Goal: Task Accomplishment & Management: Use online tool/utility

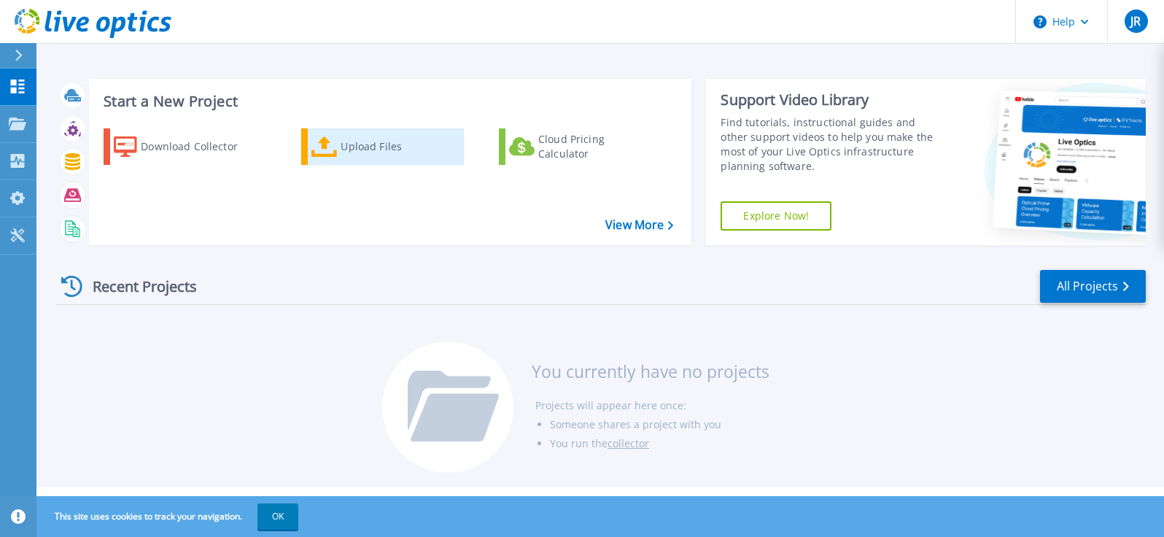
click at [367, 147] on div "Upload Files" at bounding box center [398, 146] width 117 height 29
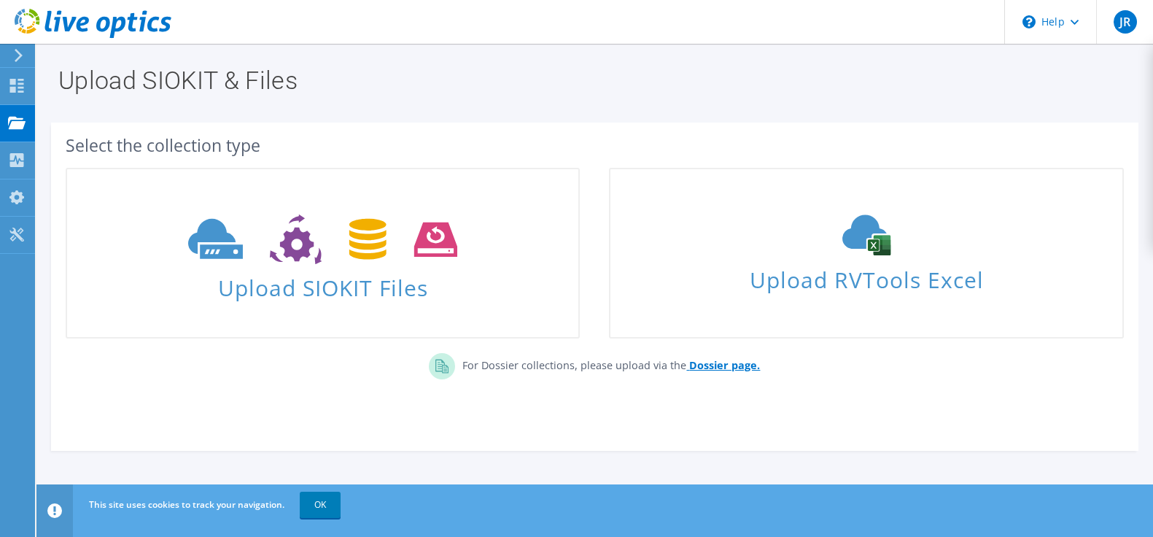
click at [725, 367] on b "Dossier page." at bounding box center [724, 365] width 71 height 14
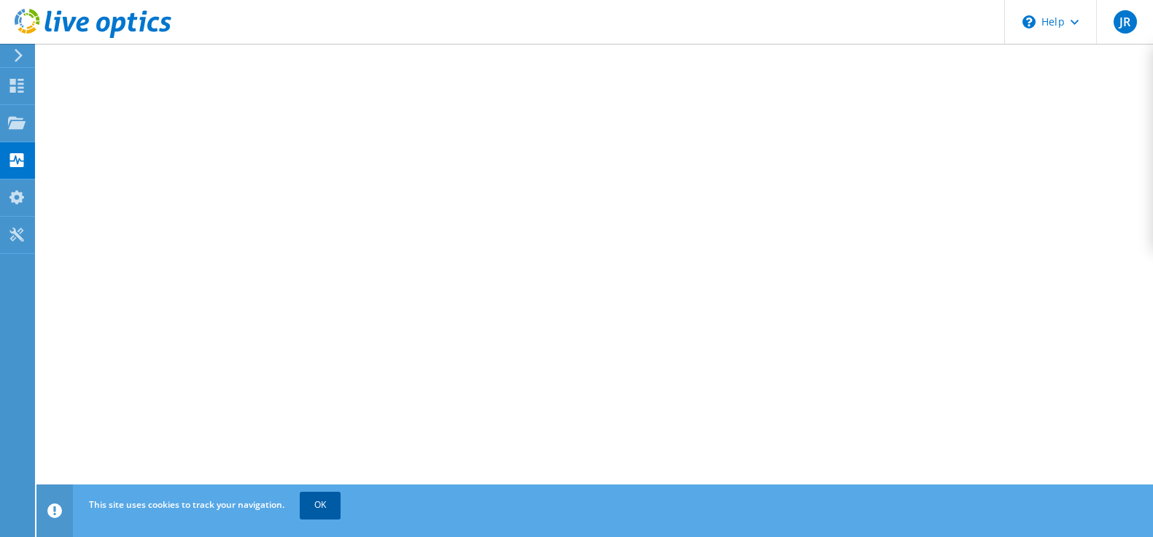
click at [320, 511] on link "OK" at bounding box center [320, 504] width 41 height 26
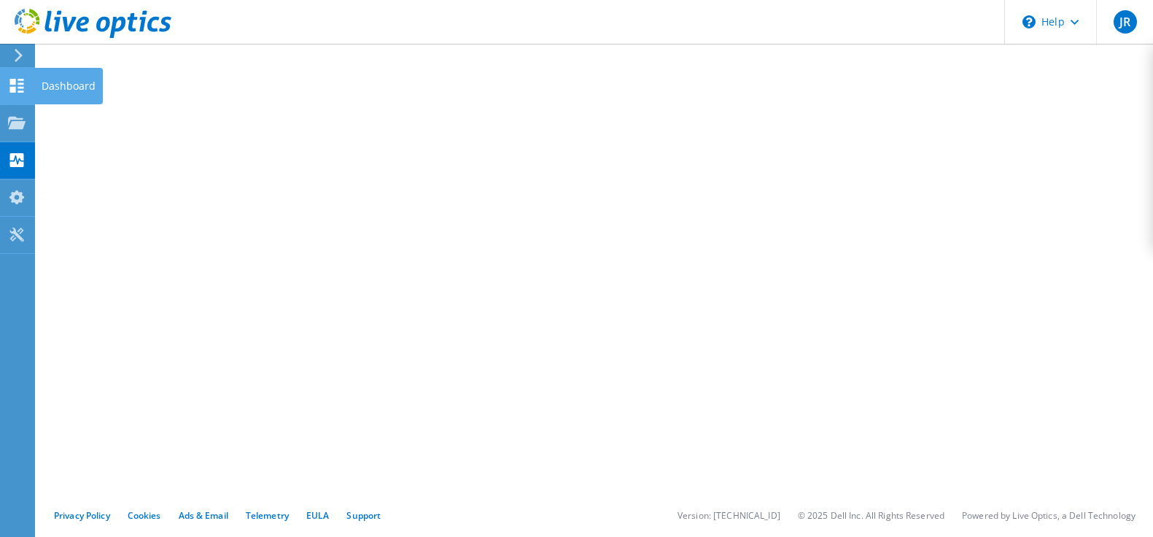
click at [11, 82] on use at bounding box center [17, 86] width 14 height 14
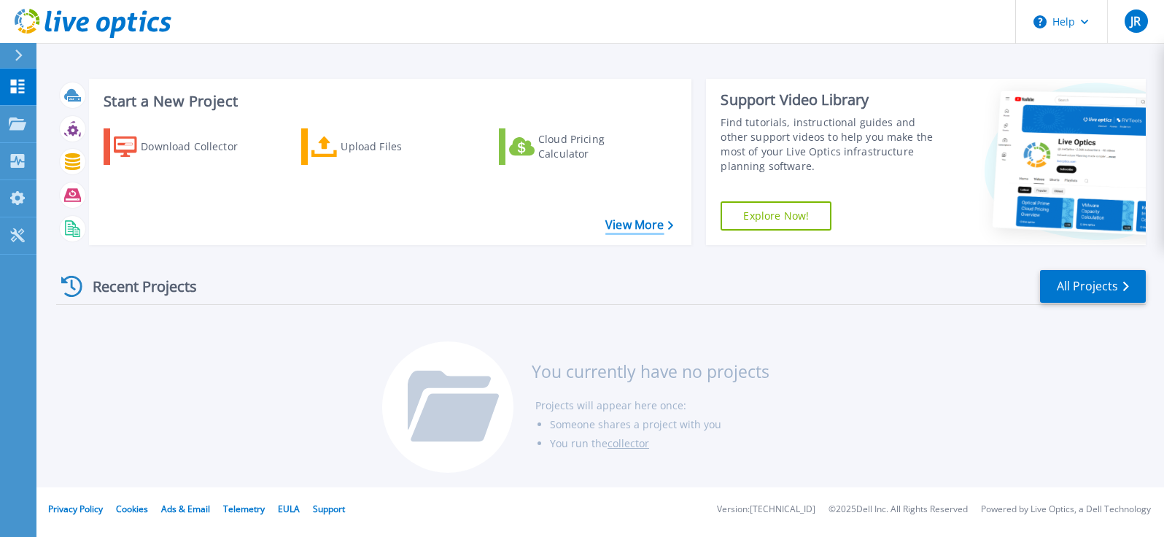
click at [623, 223] on link "View More" at bounding box center [639, 225] width 68 height 14
click at [1074, 288] on link "All Projects" at bounding box center [1093, 286] width 106 height 33
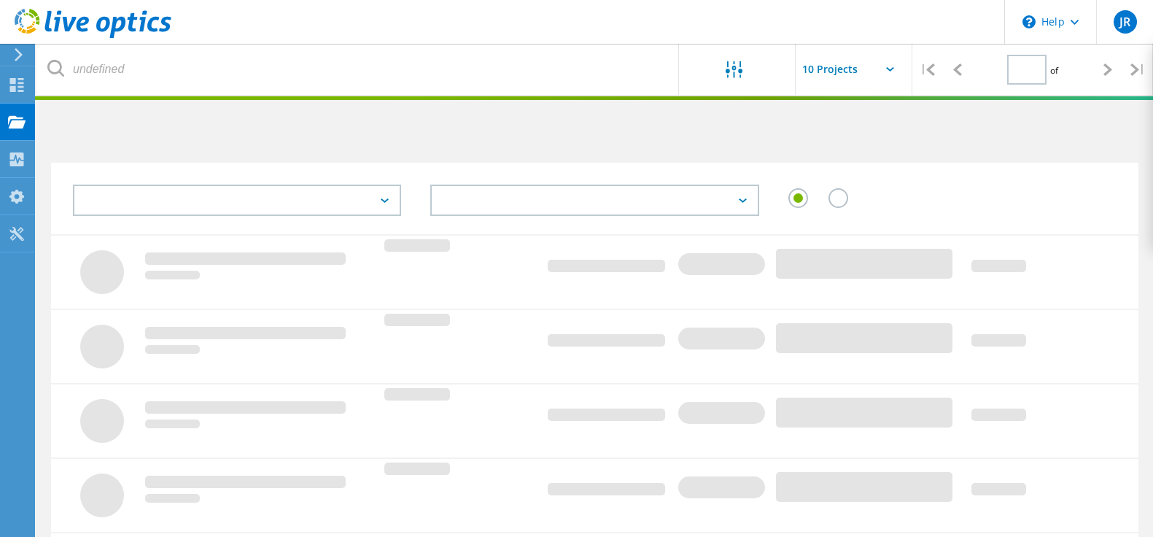
type input "1"
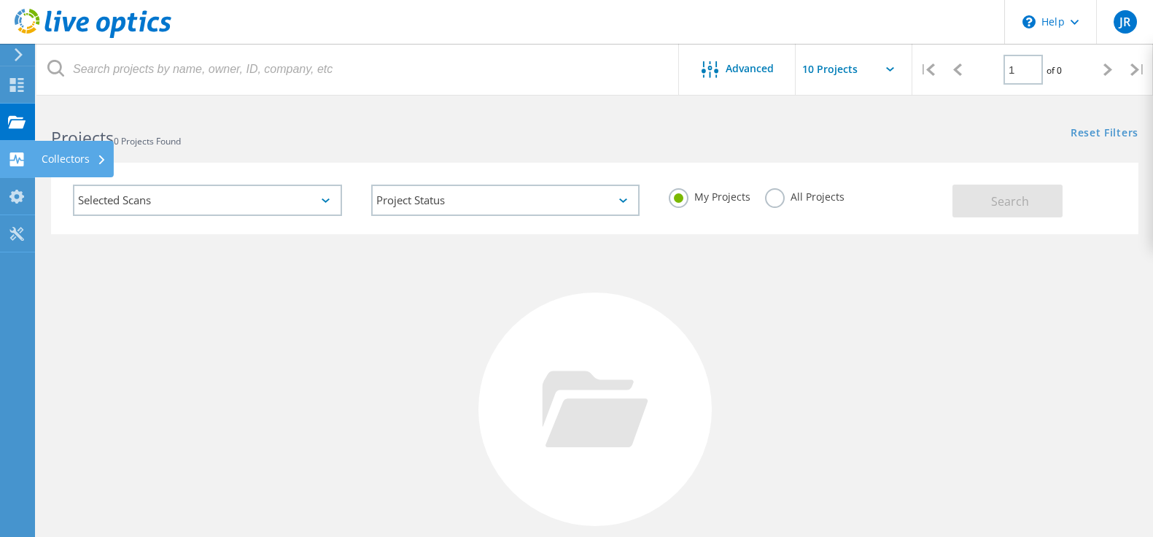
click at [12, 165] on use at bounding box center [17, 159] width 14 height 14
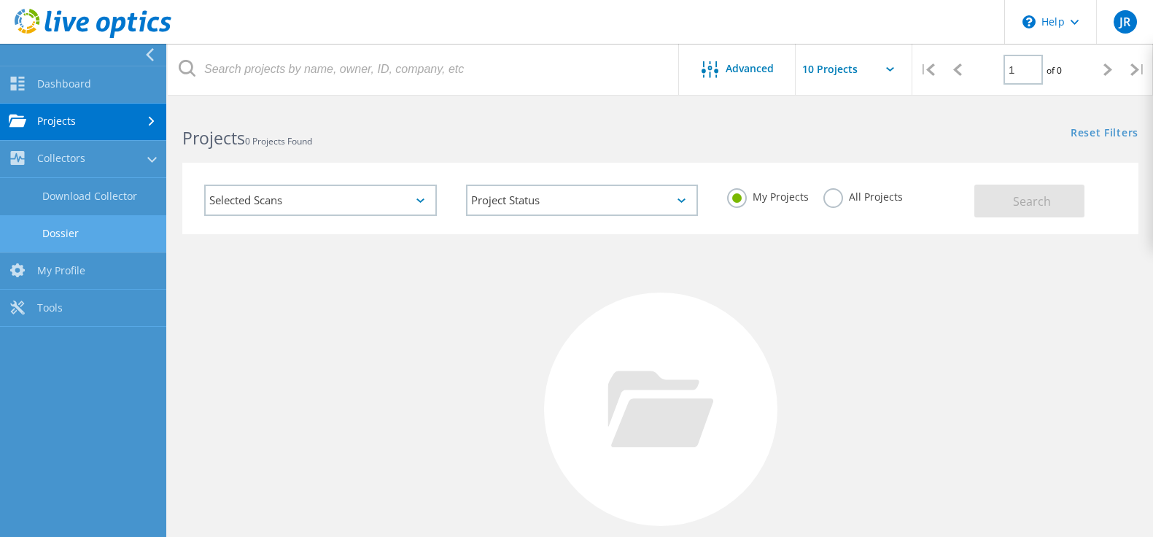
click at [69, 232] on link "Dossier" at bounding box center [83, 233] width 166 height 37
